Goal: Find contact information: Find contact information

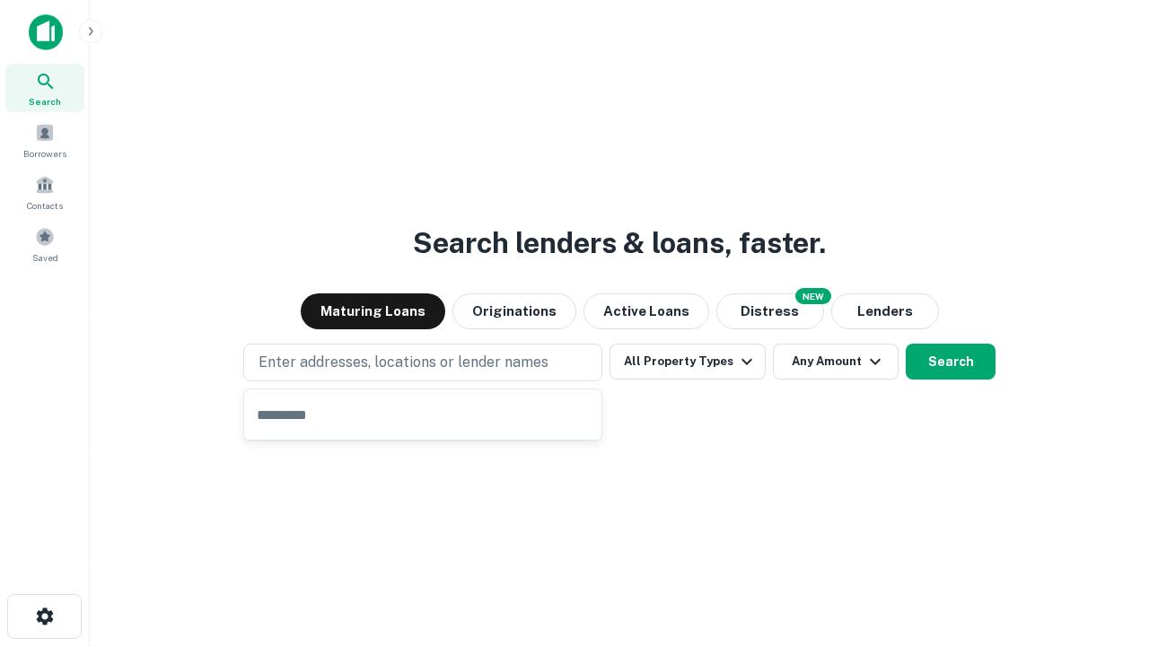
type input "**********"
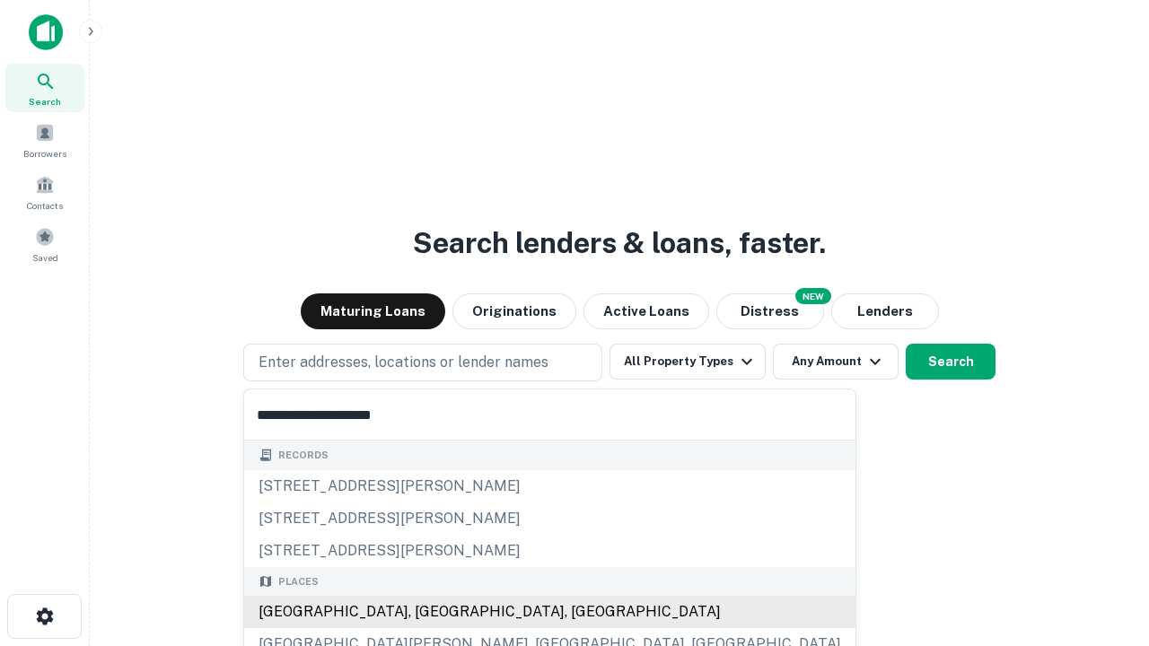
click at [429, 612] on div "Santa Monica, CA, USA" at bounding box center [549, 612] width 611 height 32
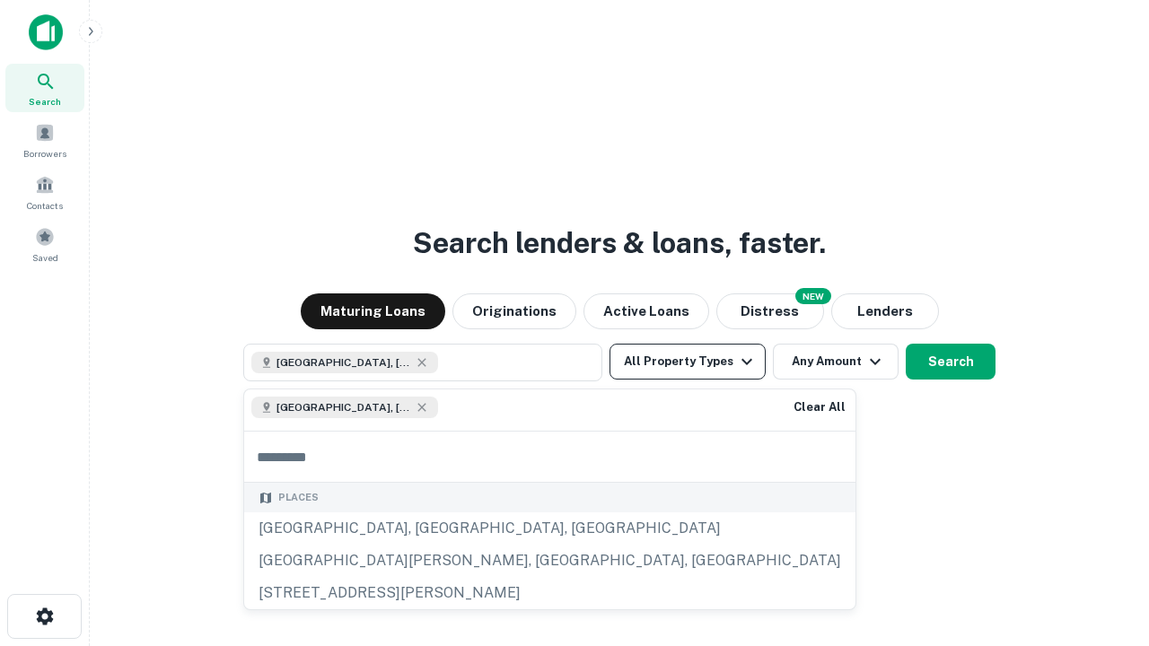
click at [687, 362] on button "All Property Types" at bounding box center [687, 362] width 156 height 36
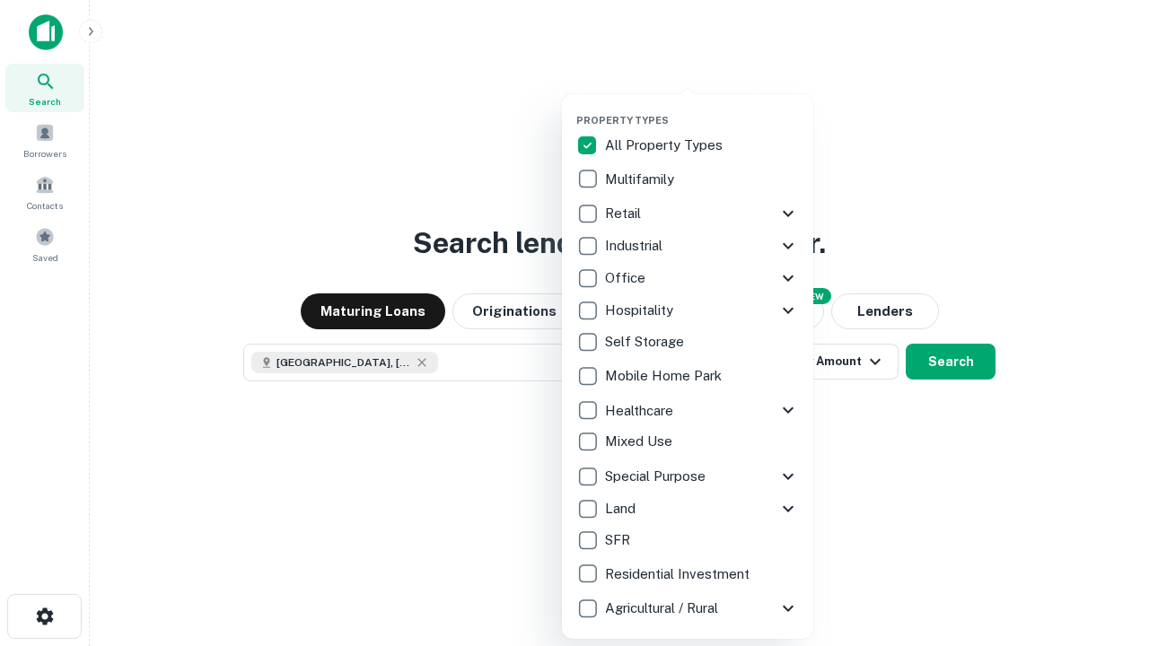
click at [702, 109] on button "button" at bounding box center [701, 109] width 251 height 1
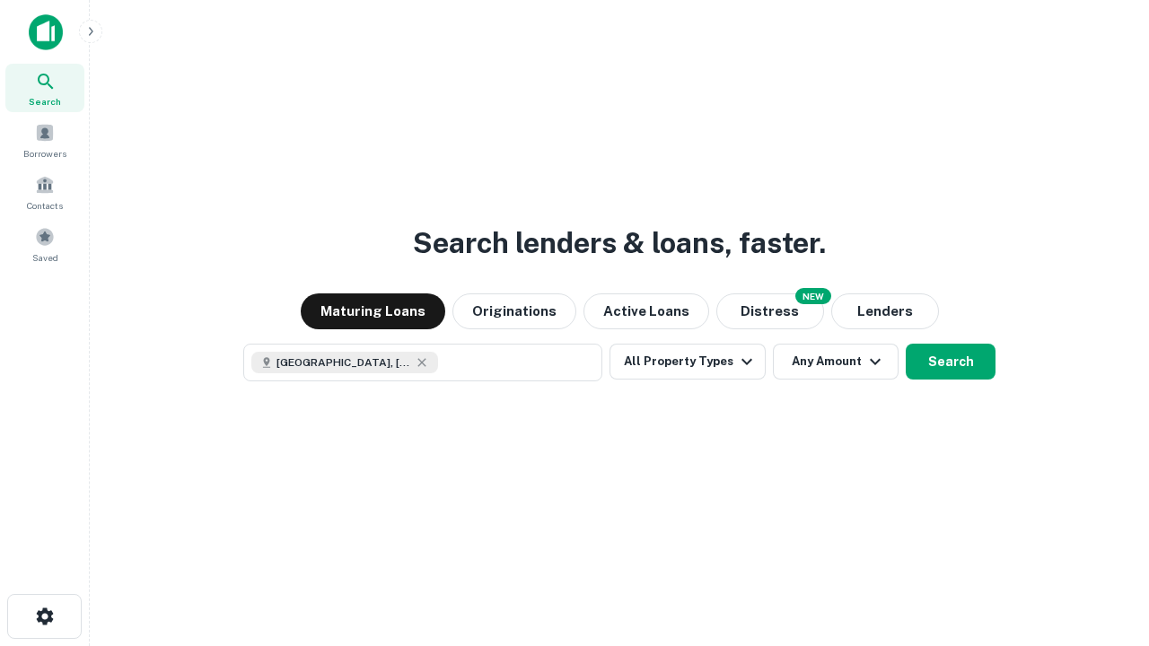
scroll to position [29, 0]
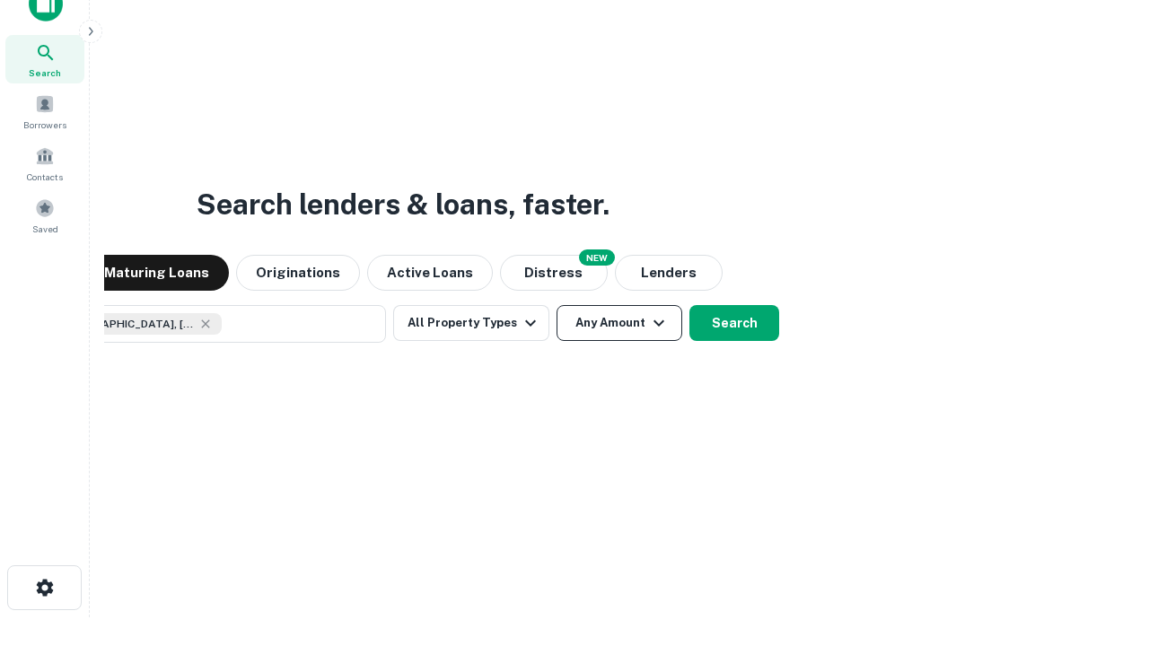
click at [556, 305] on button "Any Amount" at bounding box center [619, 323] width 126 height 36
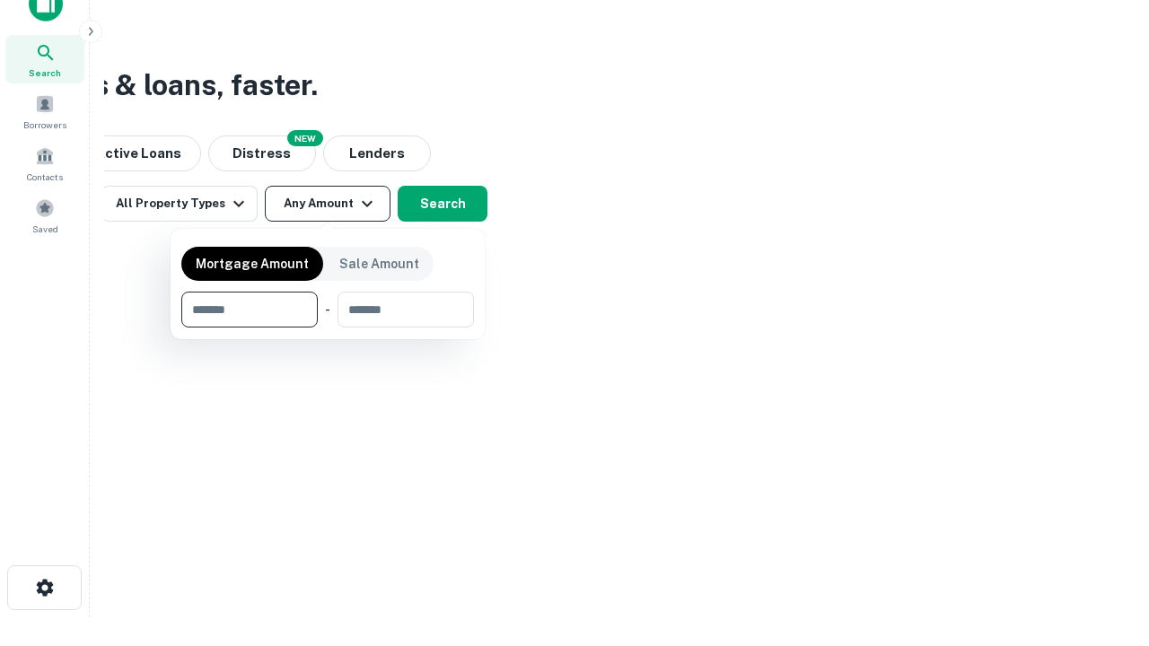
type input "*******"
click at [328, 328] on button "button" at bounding box center [327, 328] width 293 height 1
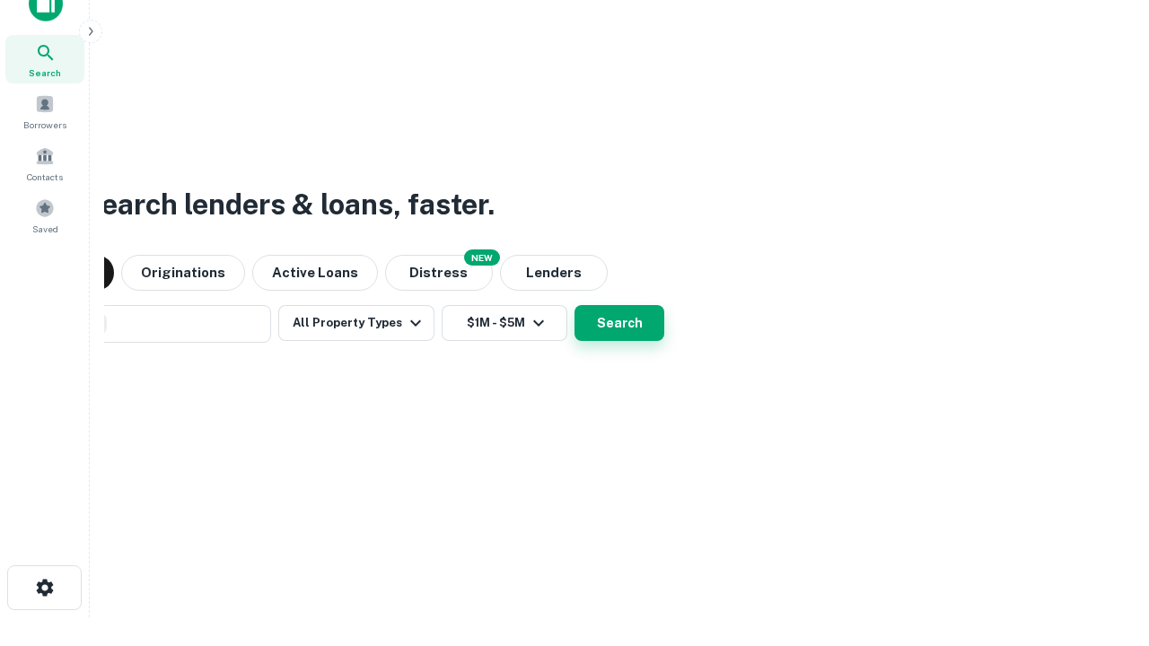
click at [574, 305] on button "Search" at bounding box center [619, 323] width 90 height 36
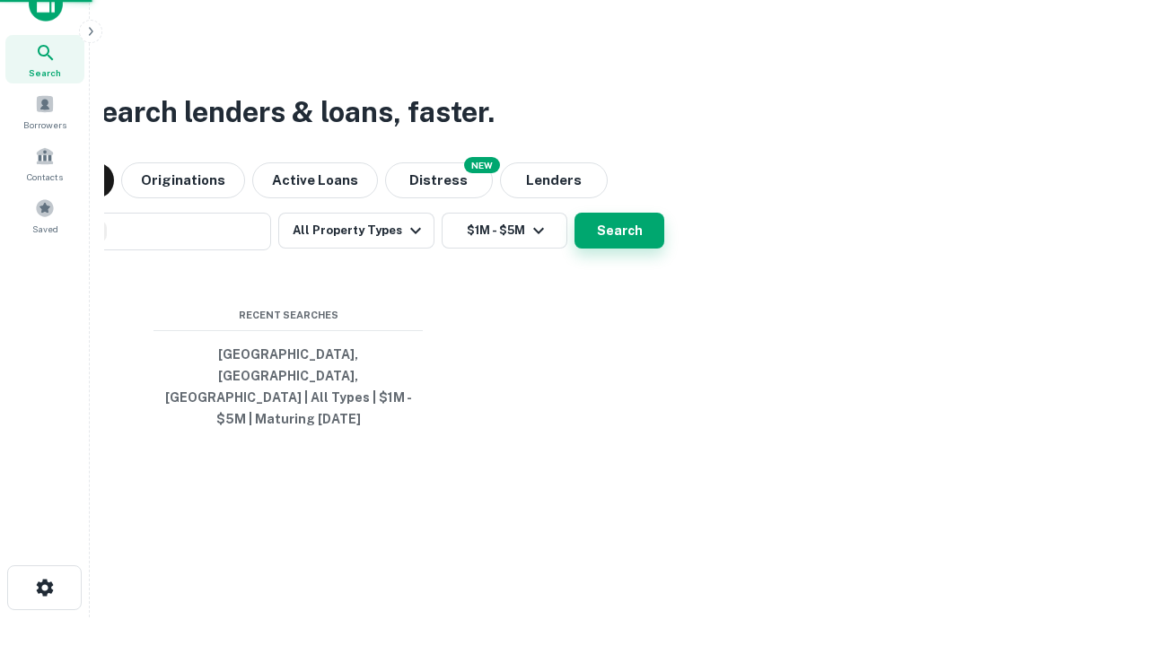
scroll to position [58, 508]
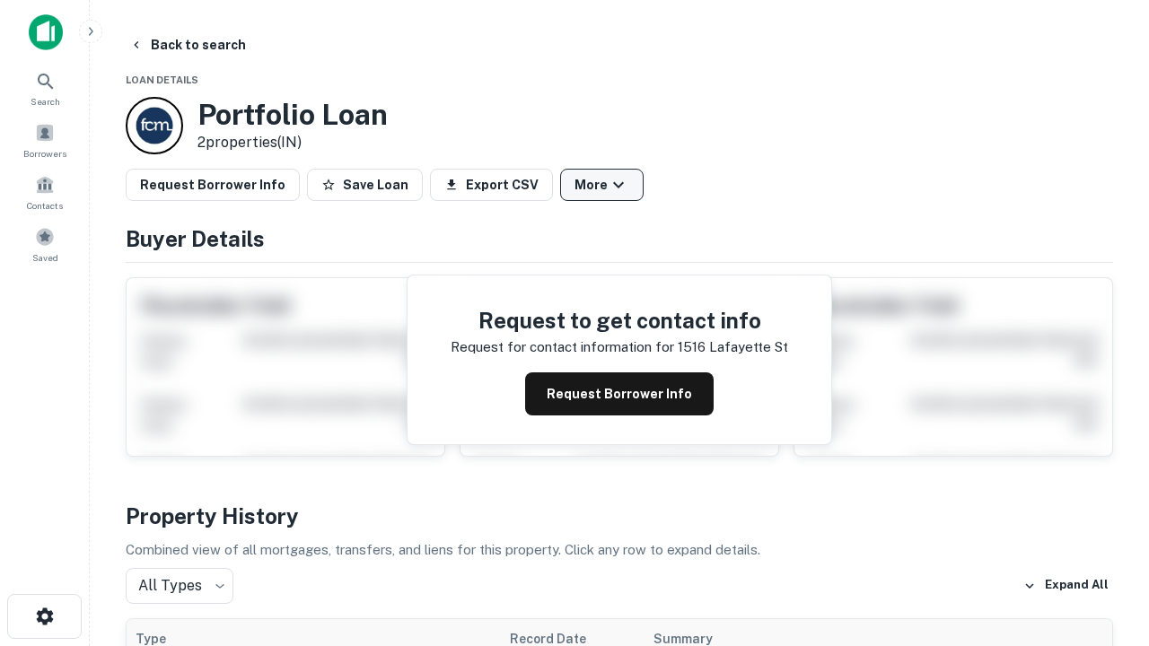
click at [601, 185] on button "More" at bounding box center [601, 185] width 83 height 32
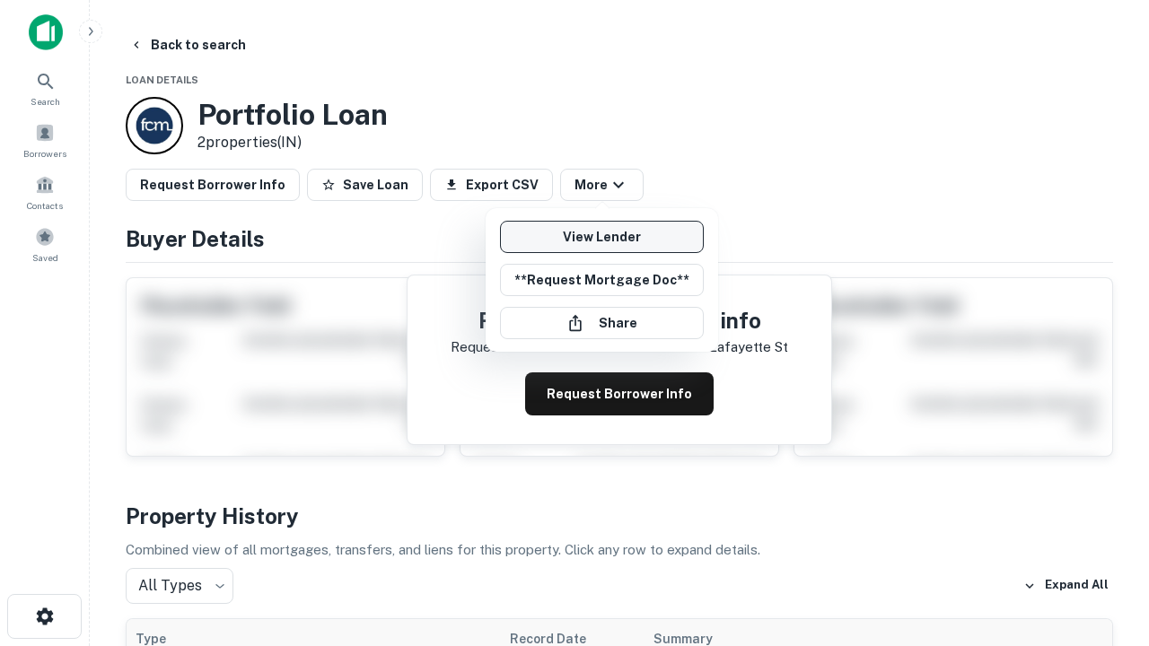
click at [601, 237] on link "View Lender" at bounding box center [602, 237] width 204 height 32
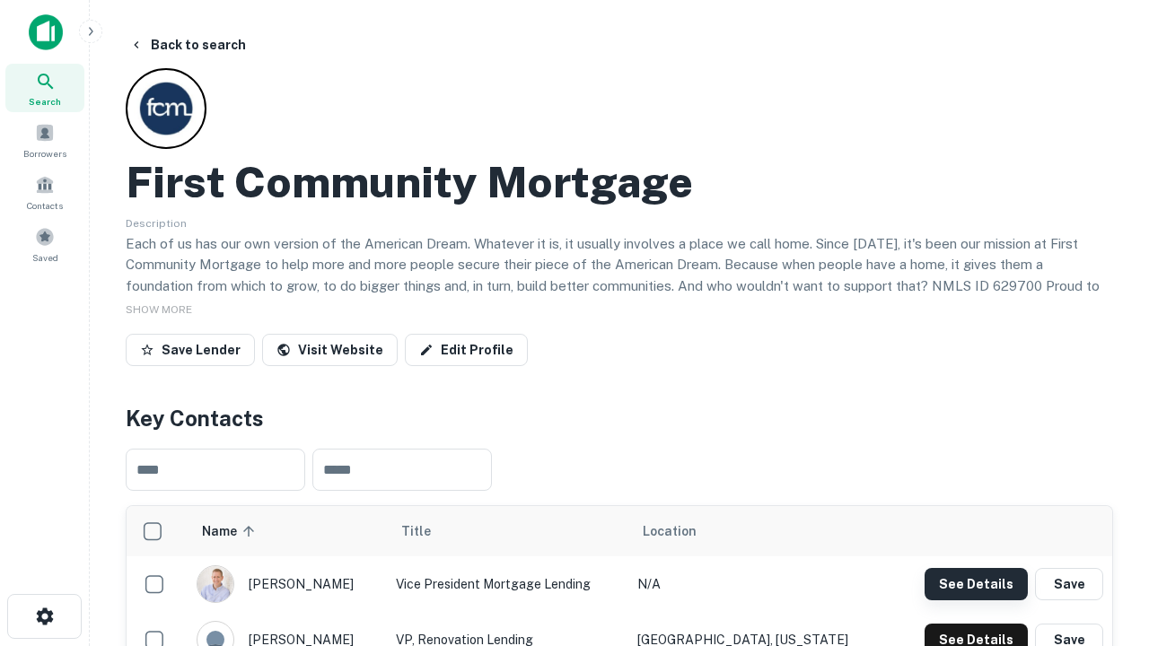
click at [975, 583] on button "See Details" at bounding box center [975, 584] width 103 height 32
click at [44, 617] on icon "button" at bounding box center [45, 617] width 22 height 22
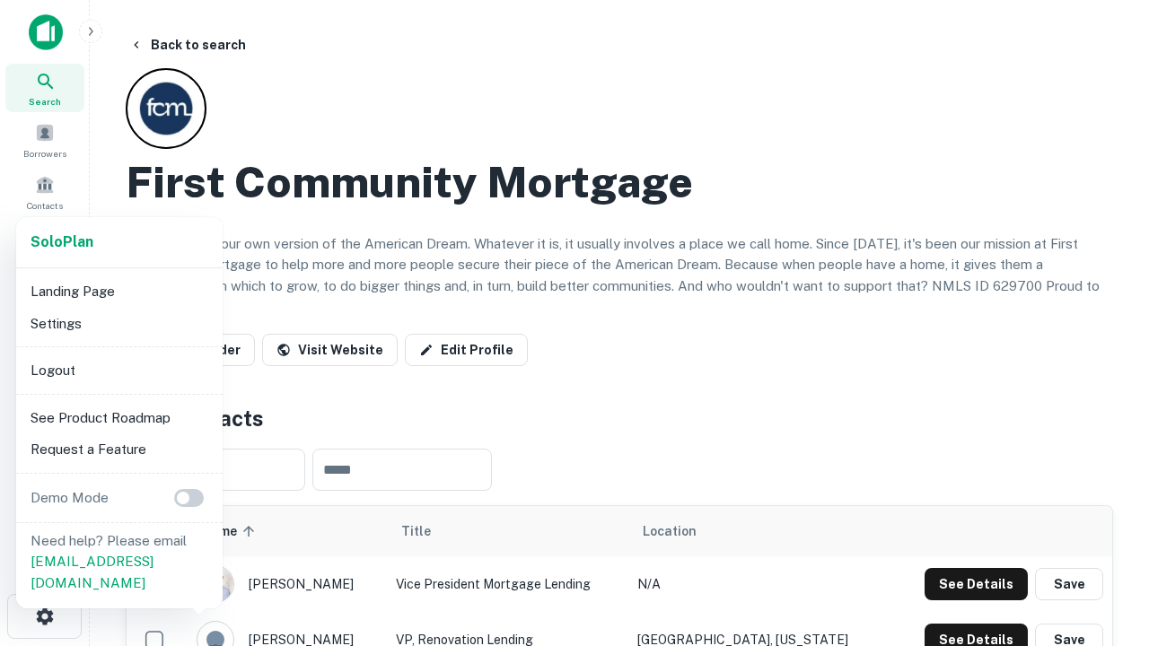
click at [118, 370] on li "Logout" at bounding box center [119, 370] width 192 height 32
